Goal: Check status

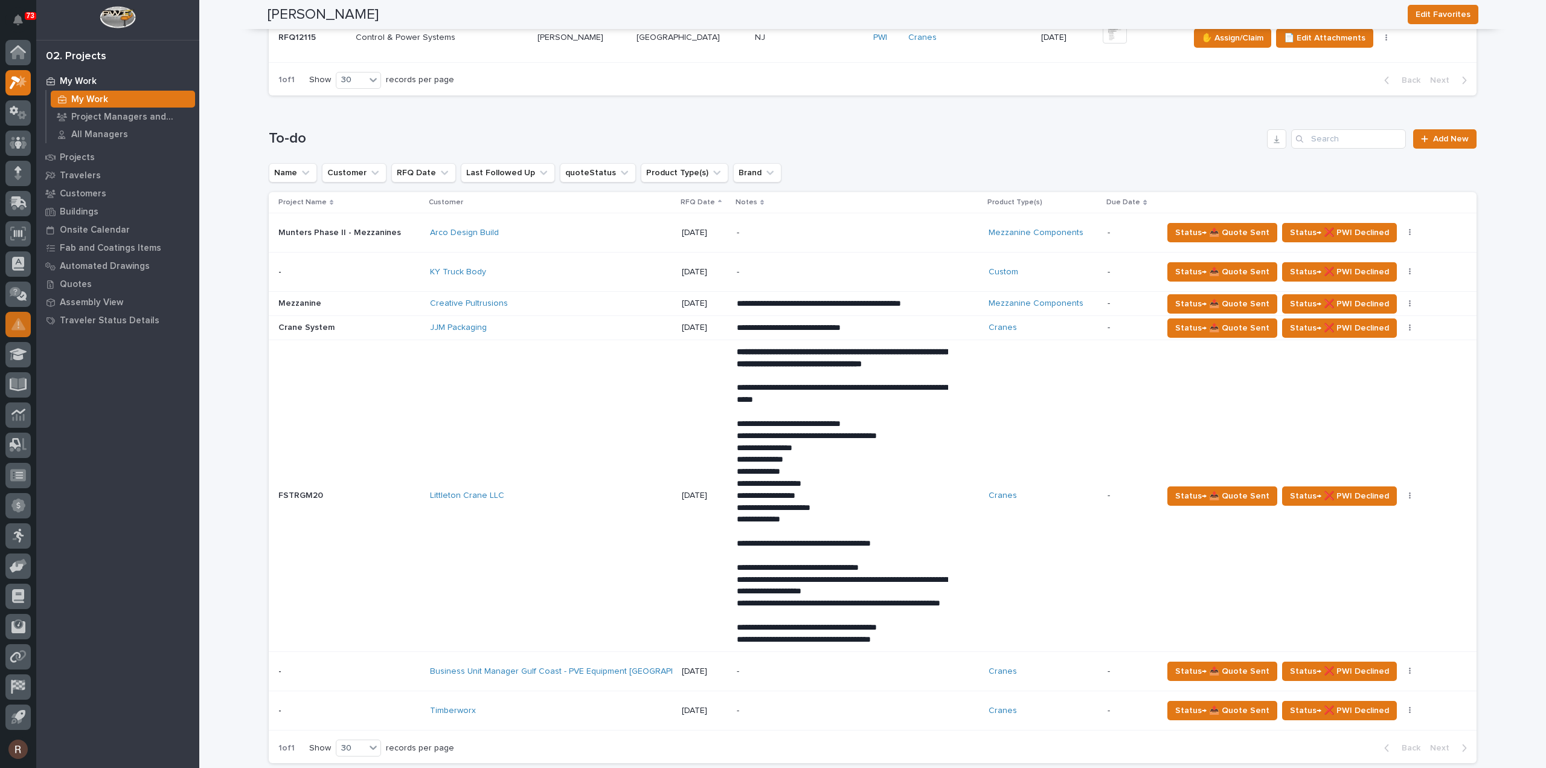
scroll to position [785, 0]
